Goal: Navigation & Orientation: Find specific page/section

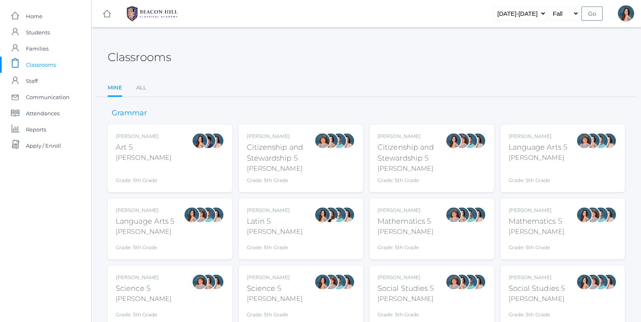
click at [177, 223] on div "Rebecca Salazar Language Arts 5 Salazar Grade: 5th Grade 05LA" at bounding box center [170, 229] width 108 height 45
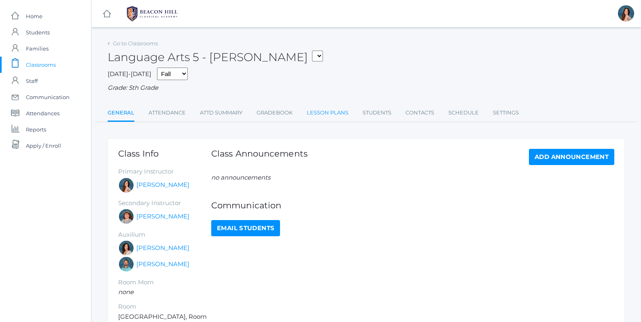
click at [336, 112] on link "Lesson Plans" at bounding box center [328, 113] width 42 height 16
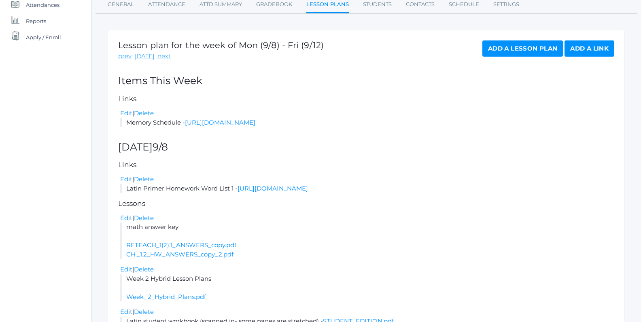
scroll to position [113, 0]
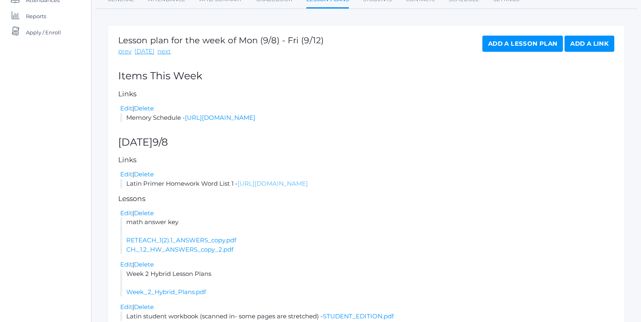
click at [280, 187] on link "[URL][DOMAIN_NAME]" at bounding box center [273, 184] width 70 height 8
